Goal: Task Accomplishment & Management: Use online tool/utility

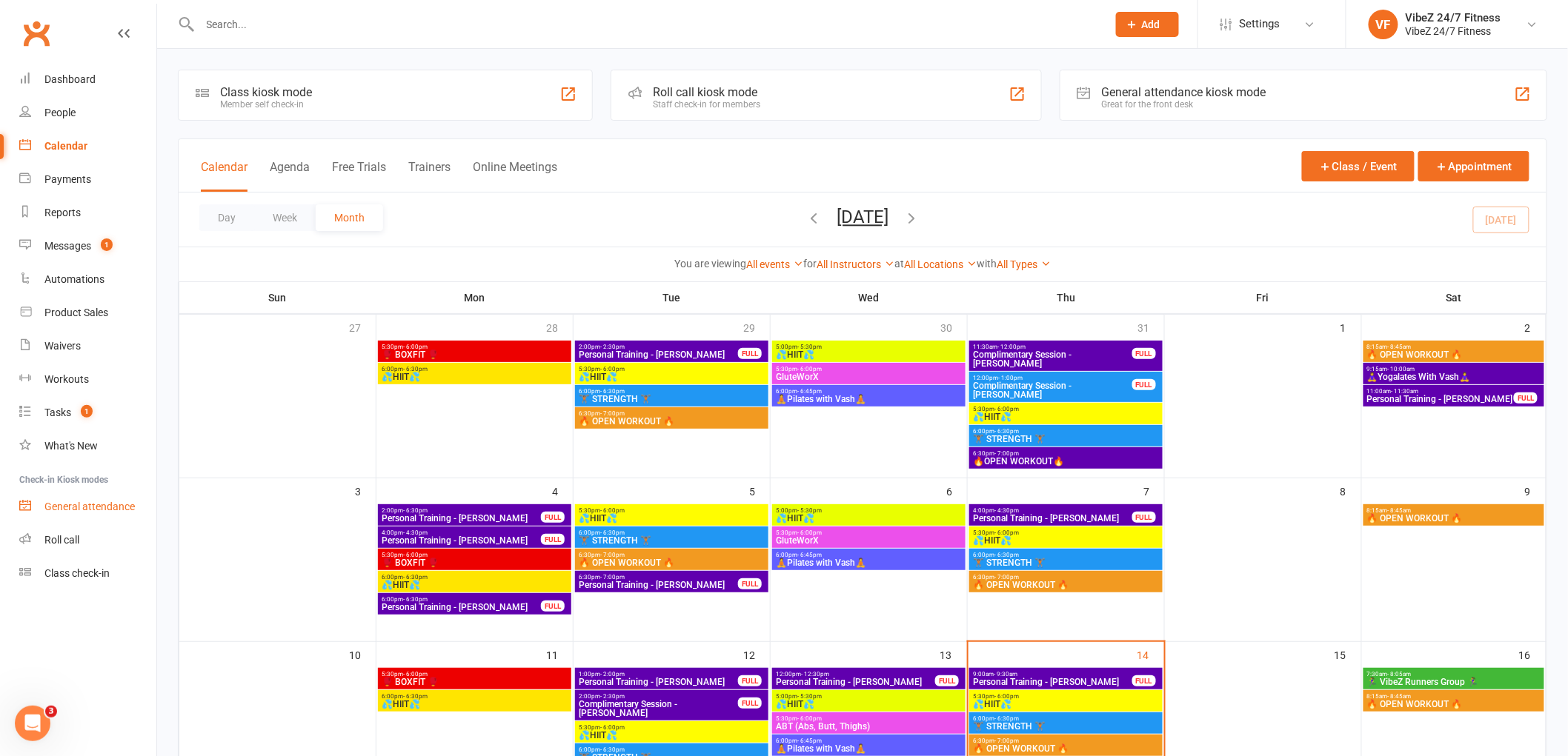
click at [127, 502] on div "General attendance" at bounding box center [90, 507] width 90 height 12
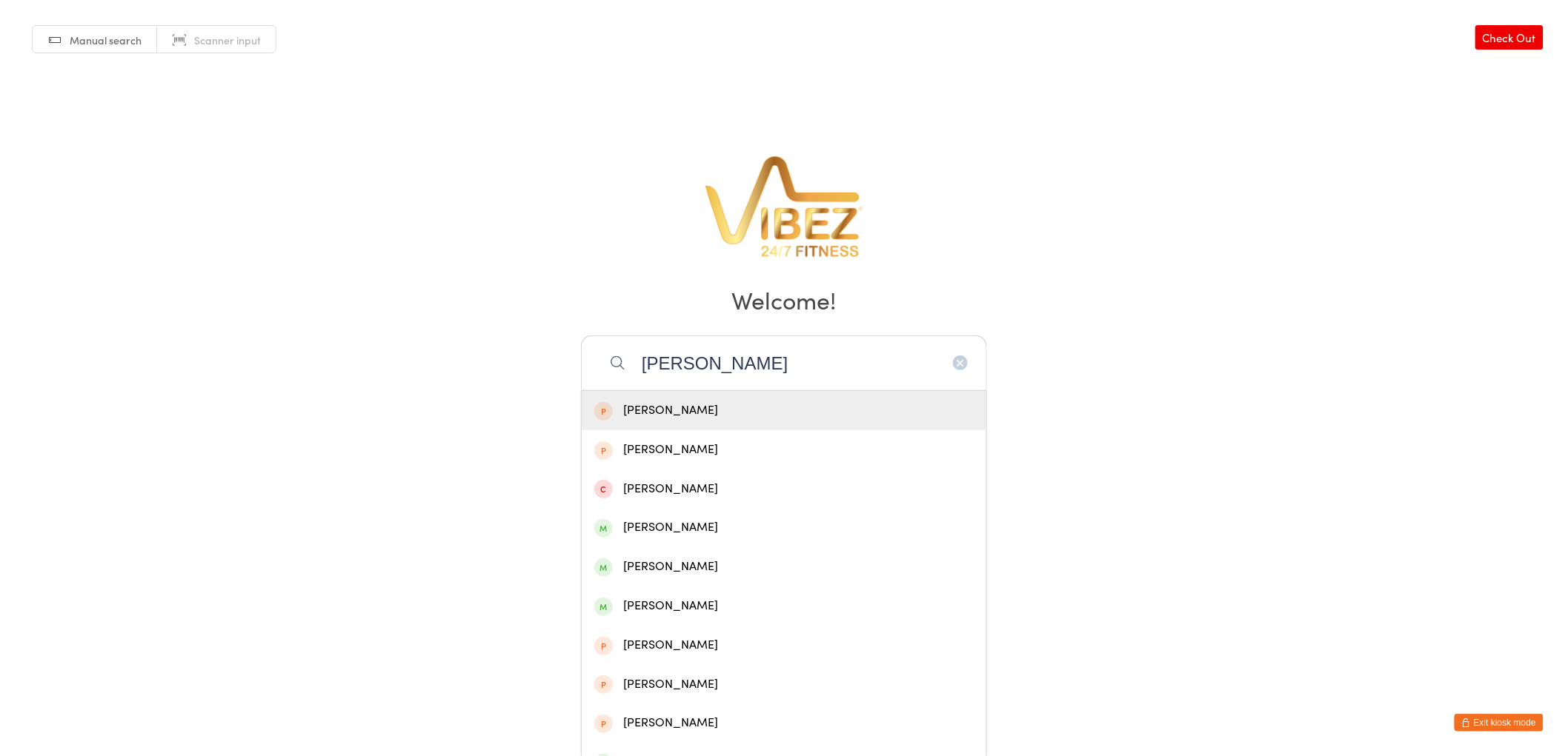
type input "les derr"
click at [1507, 721] on button "Exit kiosk mode" at bounding box center [1499, 723] width 89 height 18
